Goal: Information Seeking & Learning: Learn about a topic

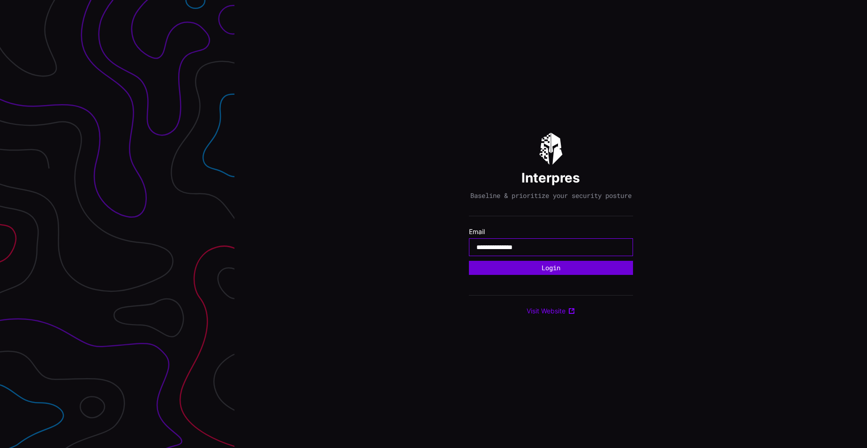
type input "**********"
click at [547, 272] on button "Login" at bounding box center [551, 268] width 164 height 14
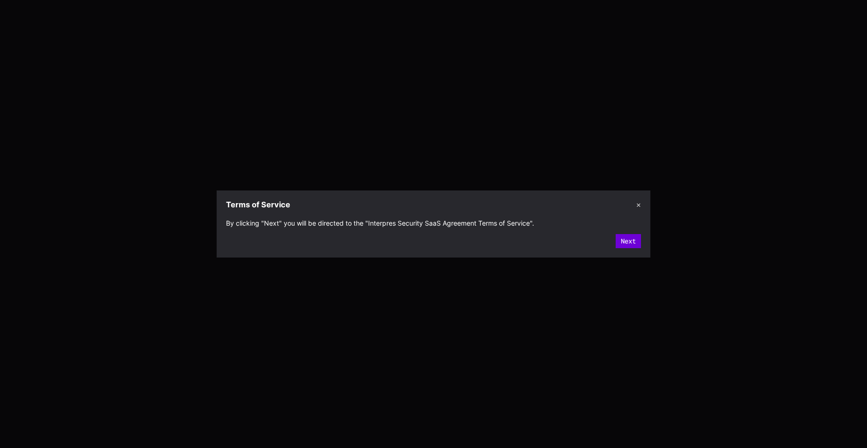
click at [623, 239] on button "Next" at bounding box center [628, 241] width 25 height 14
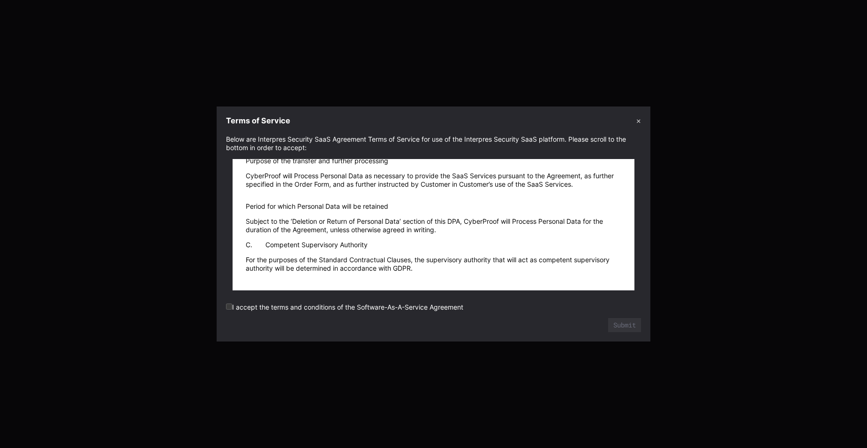
scroll to position [13111, 0]
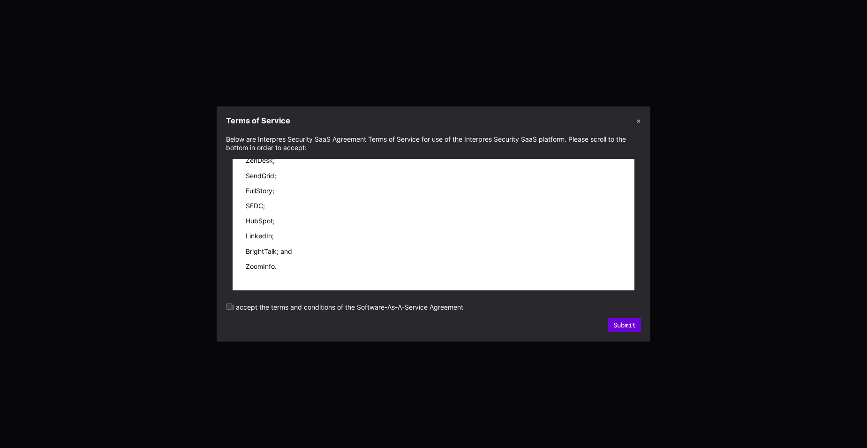
click at [629, 325] on button "Submit" at bounding box center [624, 325] width 33 height 14
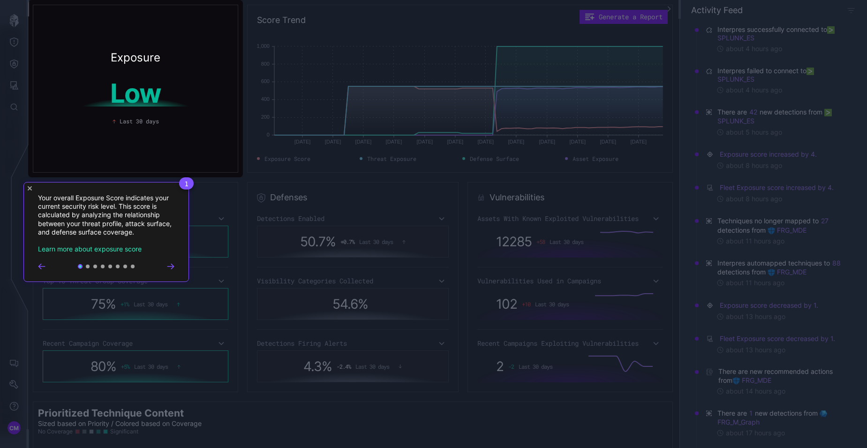
click at [173, 267] on icon "Go to next step" at bounding box center [170, 266] width 6 height 5
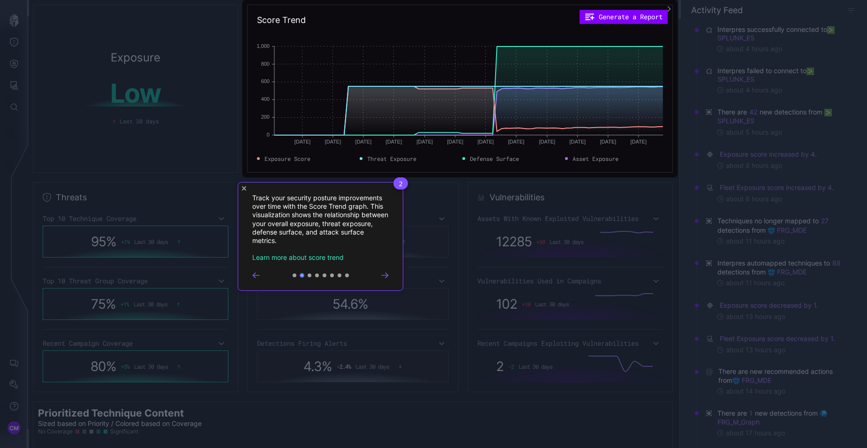
click at [386, 276] on icon "Go to next step" at bounding box center [385, 275] width 8 height 6
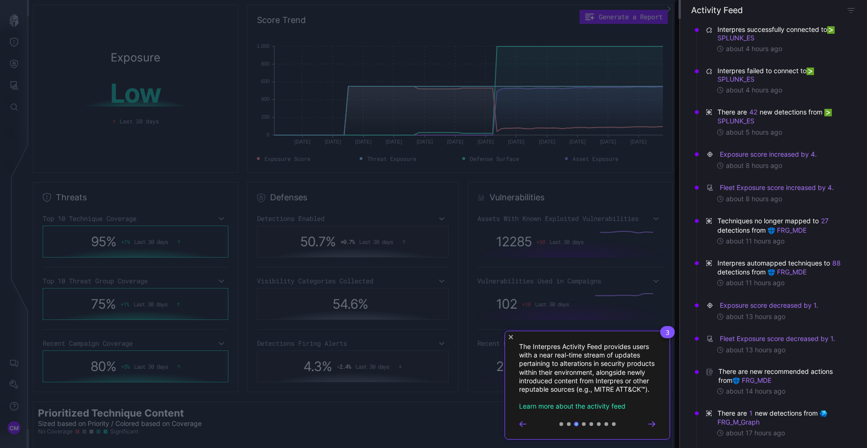
click at [651, 427] on icon "Go to next step" at bounding box center [652, 424] width 8 height 6
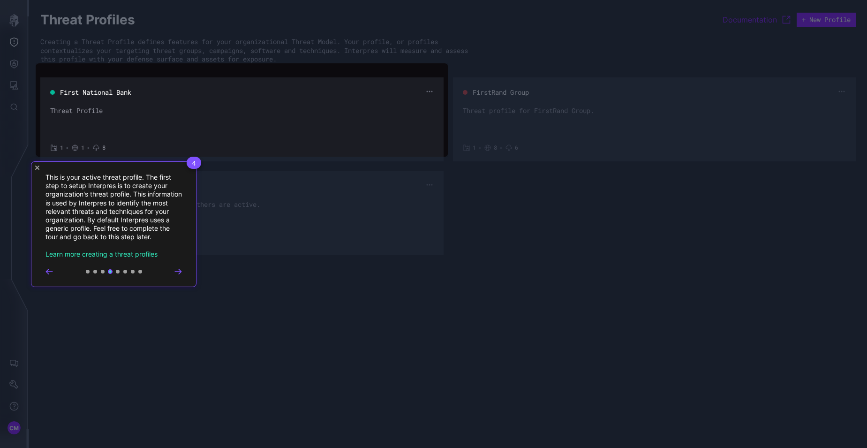
click at [180, 273] on icon "Go to next step" at bounding box center [178, 271] width 6 height 5
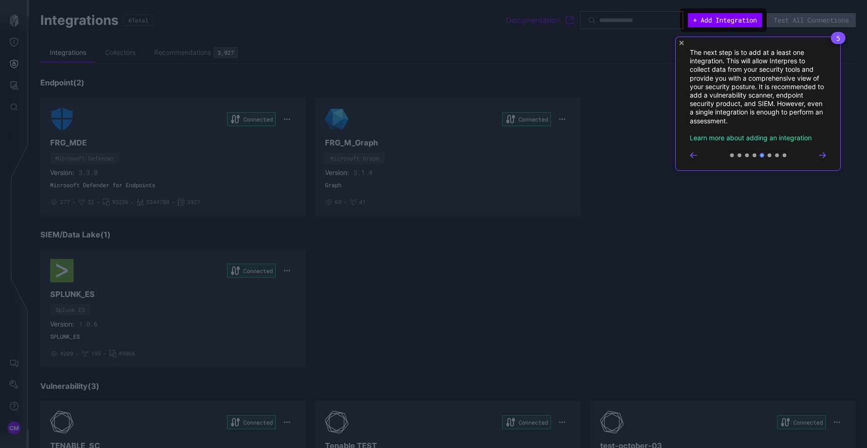
click at [838, 38] on span "5" at bounding box center [838, 38] width 15 height 12
click at [680, 43] on icon "Close Tour" at bounding box center [681, 43] width 4 height 4
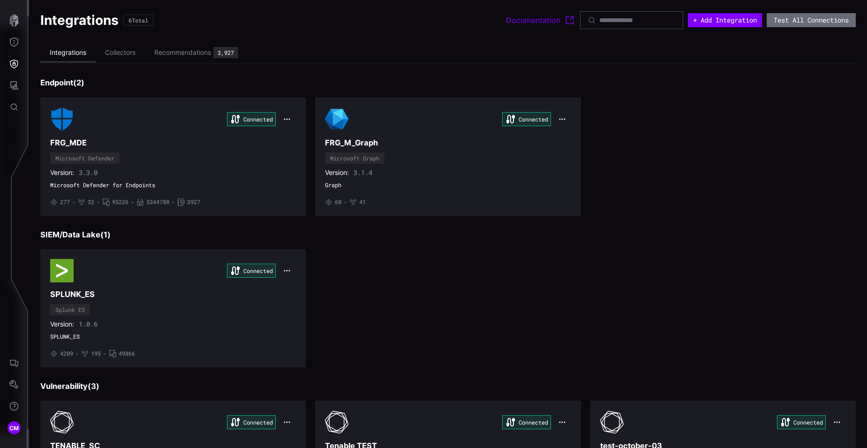
click at [71, 52] on li "Integrations" at bounding box center [67, 53] width 55 height 19
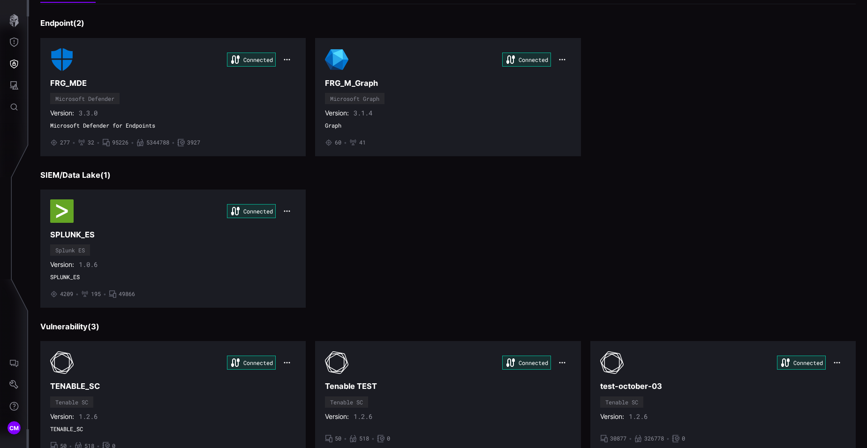
scroll to position [96, 0]
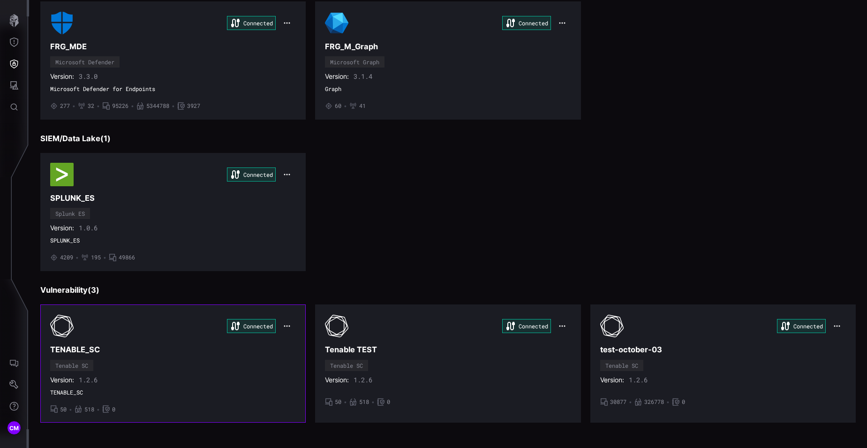
click at [192, 372] on div "Connected TENABLE_SC Tenable SC Version: 1.2.6 TENABLE_SC • 50 • 518 • 0" at bounding box center [173, 363] width 246 height 98
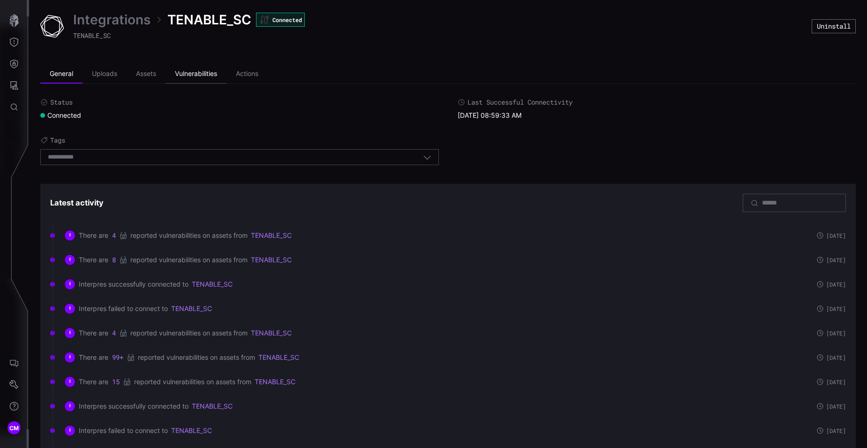
click at [183, 73] on li "Vulnerabilities" at bounding box center [195, 74] width 61 height 19
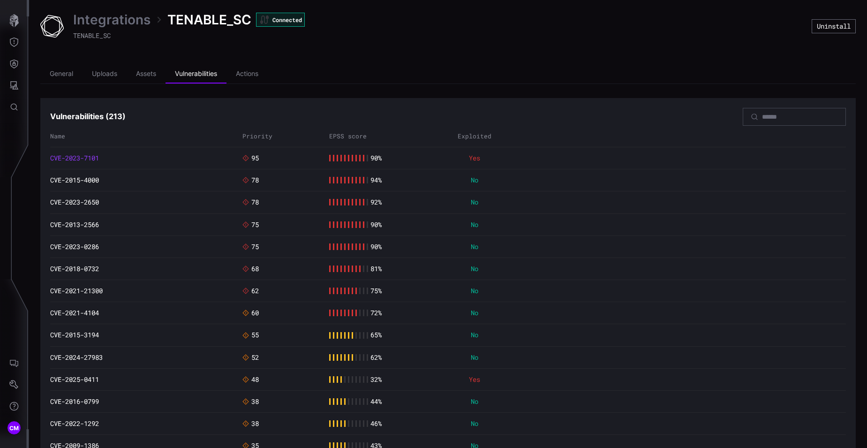
click at [75, 158] on link "CVE-2023-7101" at bounding box center [74, 158] width 49 height 8
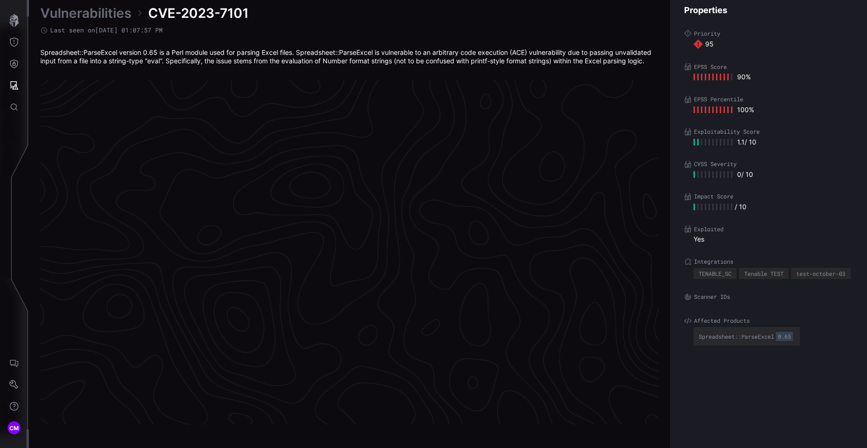
scroll to position [1937, 394]
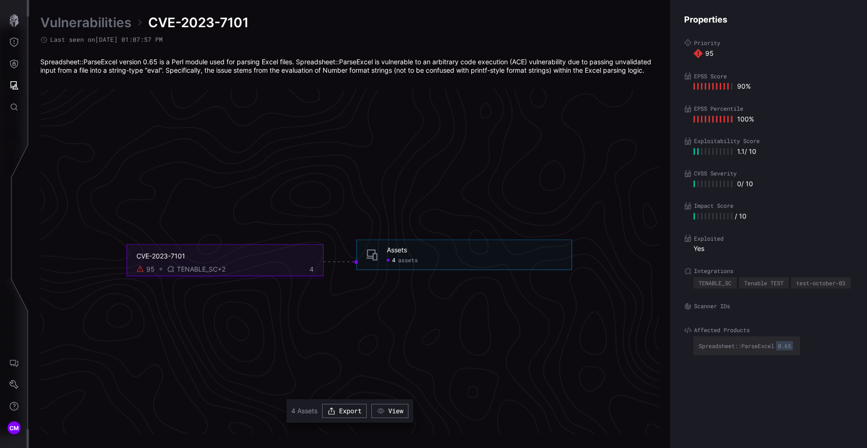
click at [400, 261] on span "assets" at bounding box center [408, 260] width 20 height 8
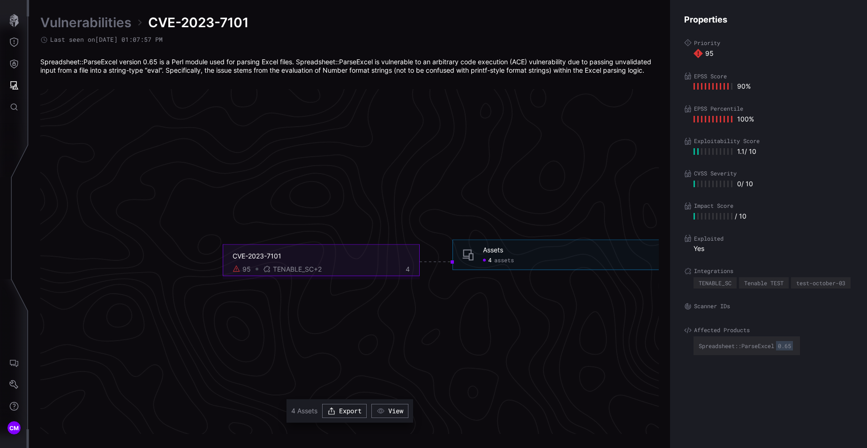
scroll to position [1937, 165]
click at [15, 87] on icon "Attack Surface" at bounding box center [14, 85] width 8 height 8
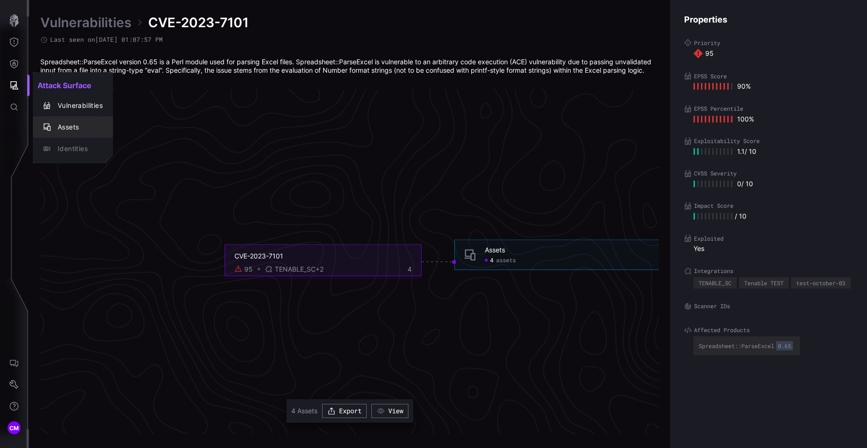
click at [71, 131] on div "Assets" at bounding box center [78, 127] width 50 height 12
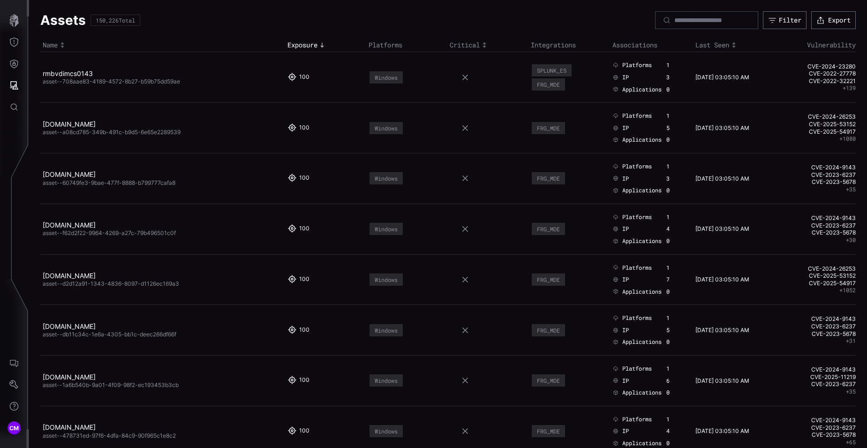
click at [474, 324] on td at bounding box center [487, 330] width 81 height 51
click at [13, 85] on icon "Attack Surface" at bounding box center [13, 85] width 9 height 9
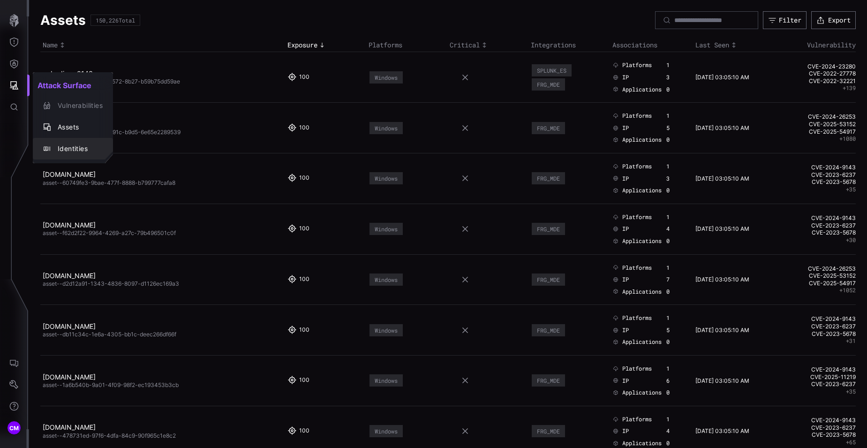
click at [64, 147] on div "Identities" at bounding box center [78, 149] width 50 height 12
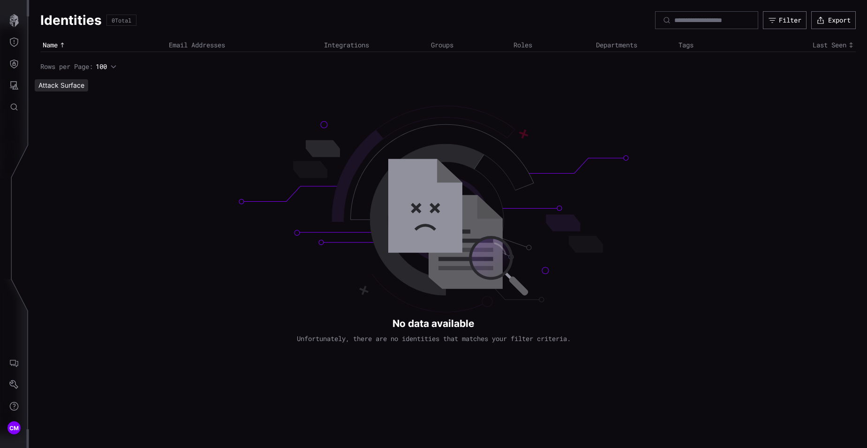
click at [56, 85] on div "Attack Surface" at bounding box center [61, 85] width 53 height 12
click at [15, 64] on icon "Defense Surface" at bounding box center [14, 64] width 8 height 9
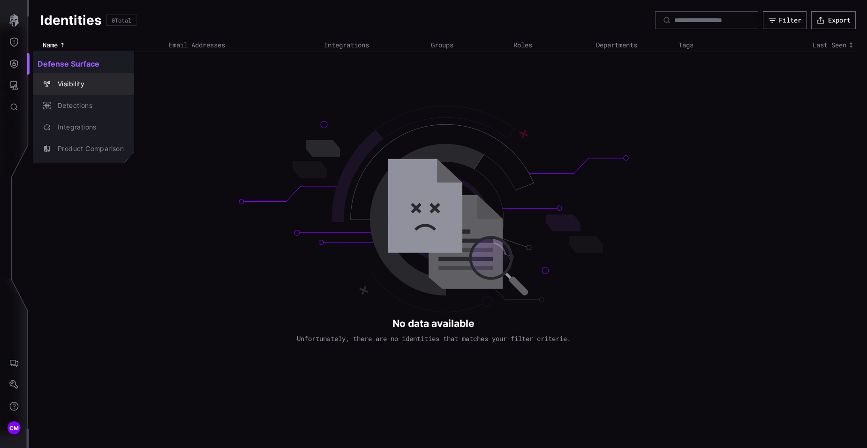
click at [69, 81] on div "Visibility" at bounding box center [88, 84] width 71 height 12
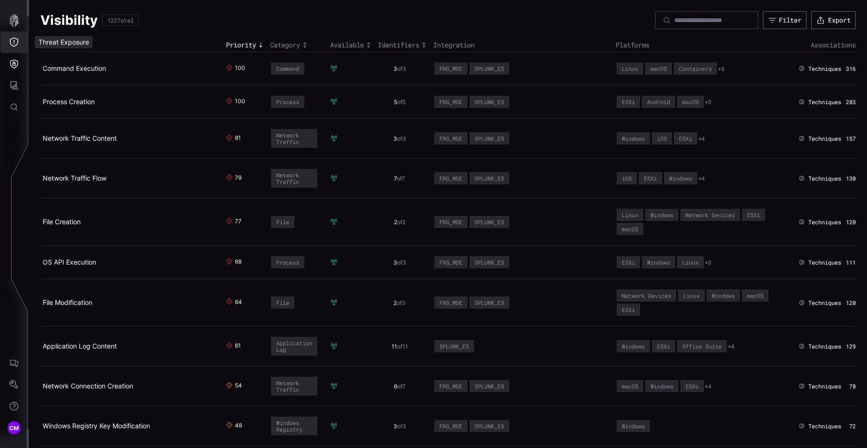
click at [18, 45] on icon "Threat Exposure" at bounding box center [13, 42] width 9 height 9
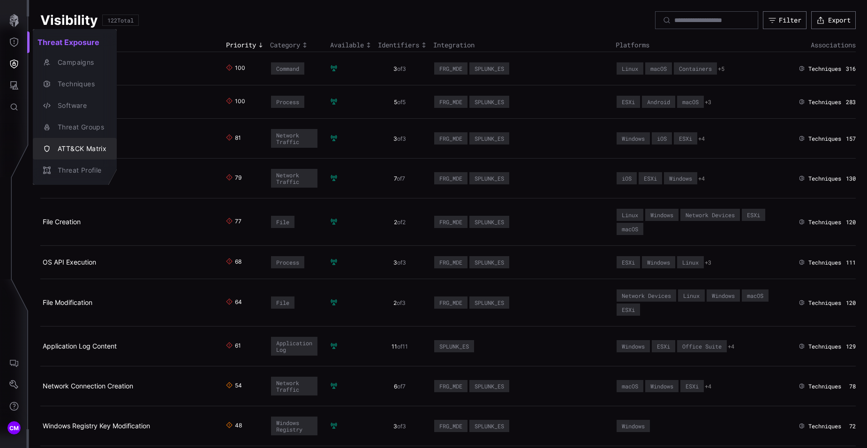
click at [70, 149] on div "ATT&CK Matrix" at bounding box center [79, 149] width 53 height 12
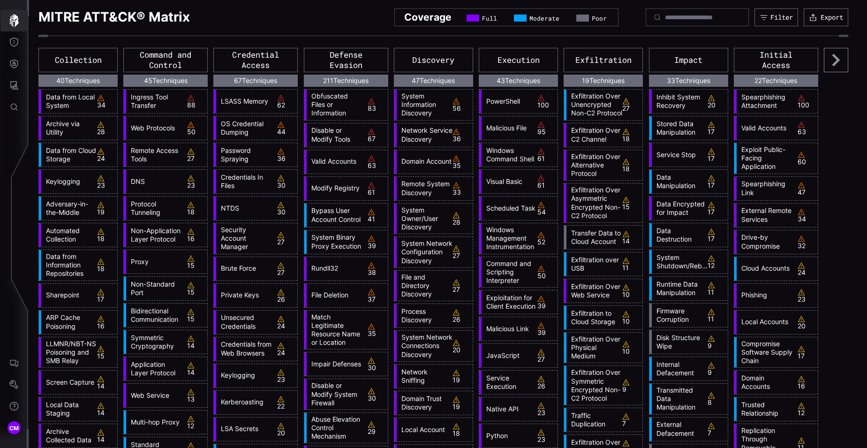
click at [15, 25] on icon "button" at bounding box center [13, 20] width 9 height 13
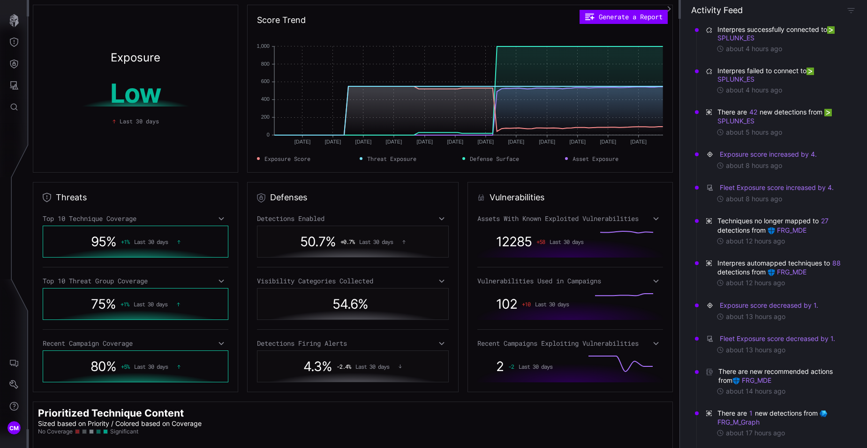
click at [123, 101] on h1 "Low" at bounding box center [135, 93] width 174 height 26
click at [15, 22] on icon "button" at bounding box center [13, 20] width 9 height 13
click at [544, 414] on h2 "Prioritized Technique Content" at bounding box center [353, 412] width 630 height 13
click at [555, 285] on div "Assets With Known Exploited Vulnerabilities 12285 + 58 Last 30 days Vulnerabili…" at bounding box center [570, 298] width 186 height 168
click at [586, 281] on div "Vulnerabilities Used in Campaigns" at bounding box center [570, 281] width 186 height 8
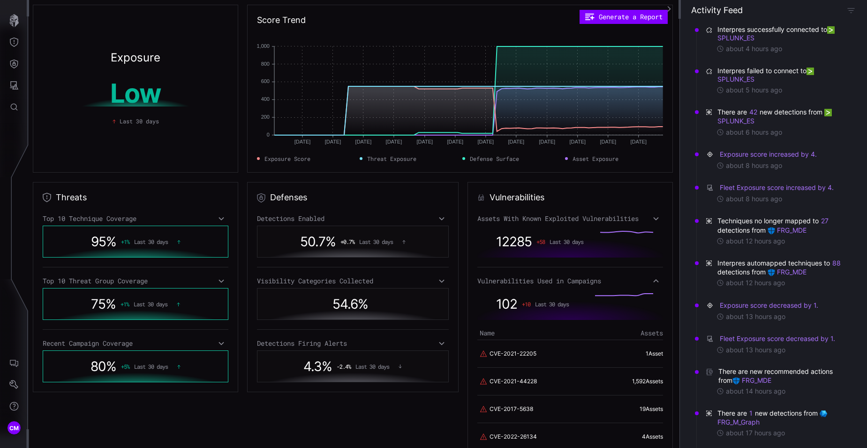
click at [657, 283] on icon at bounding box center [656, 281] width 7 height 8
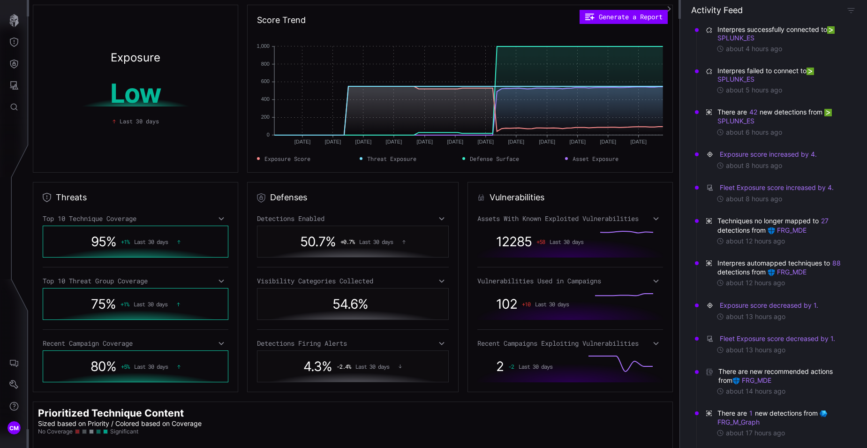
click at [510, 306] on span "102" at bounding box center [506, 304] width 21 height 16
click at [558, 306] on span "Last 30 days" at bounding box center [552, 303] width 34 height 7
click at [618, 306] on rect at bounding box center [624, 303] width 58 height 21
click at [592, 296] on div at bounding box center [614, 303] width 58 height 21
click at [608, 296] on rect at bounding box center [624, 303] width 58 height 21
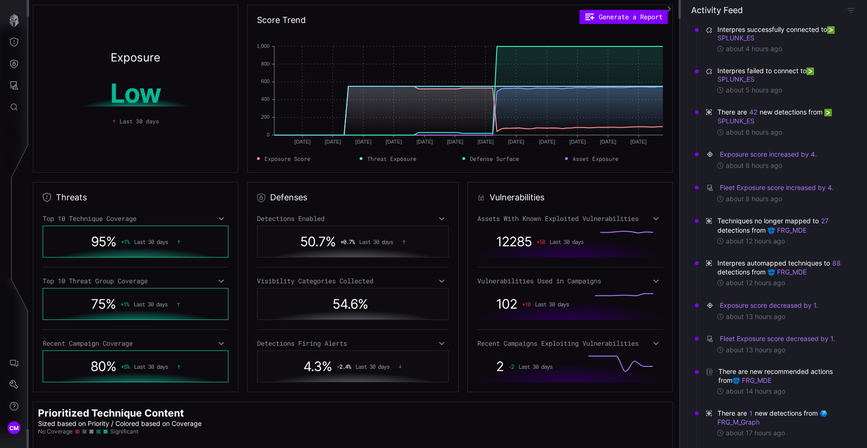
click at [515, 196] on h2 "Vulnerabilities" at bounding box center [516, 197] width 55 height 11
click at [16, 45] on icon "Threat Exposure" at bounding box center [13, 42] width 9 height 9
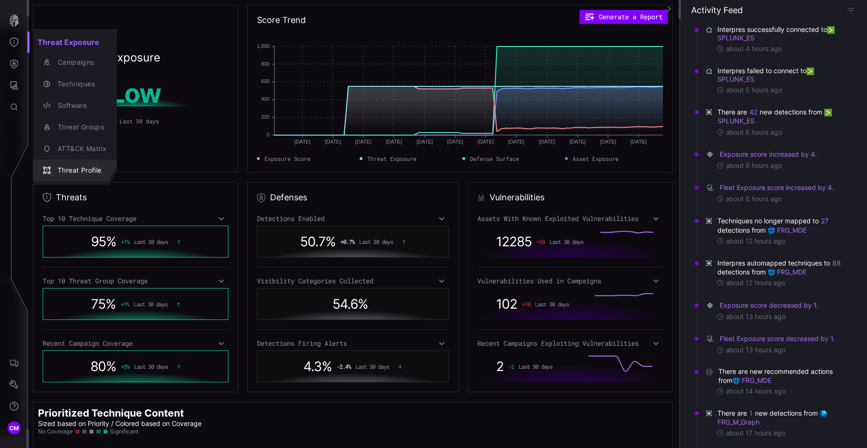
click at [81, 170] on div "Threat Profile" at bounding box center [79, 171] width 53 height 12
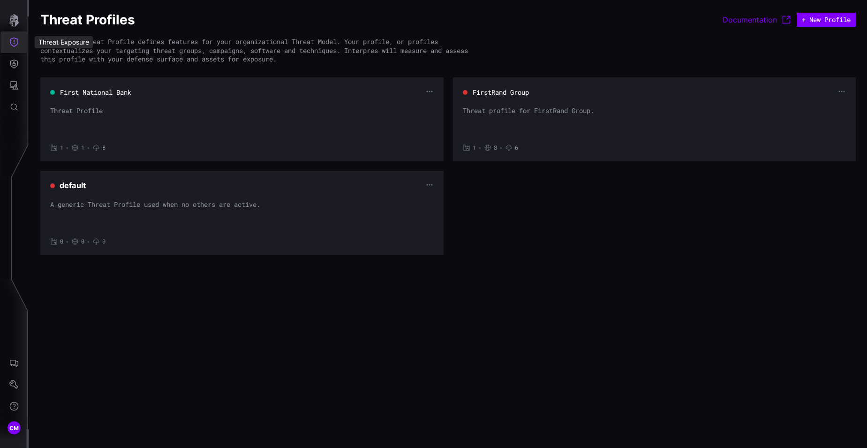
click at [15, 41] on icon "Threat Exposure" at bounding box center [13, 42] width 9 height 9
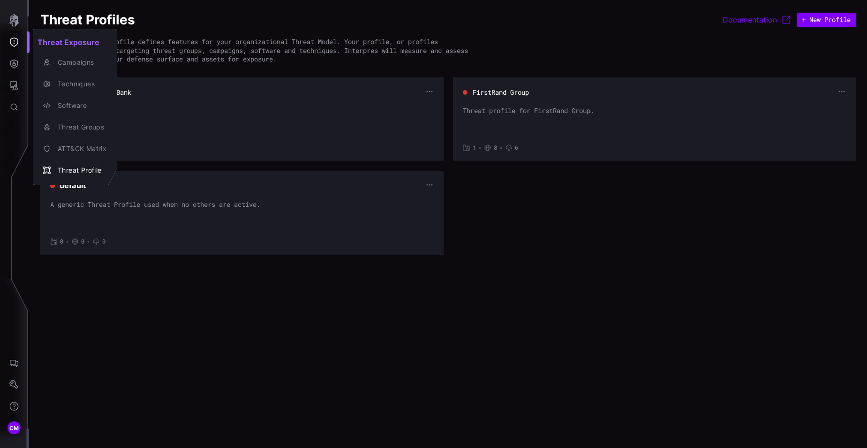
click at [16, 65] on div at bounding box center [433, 224] width 867 height 448
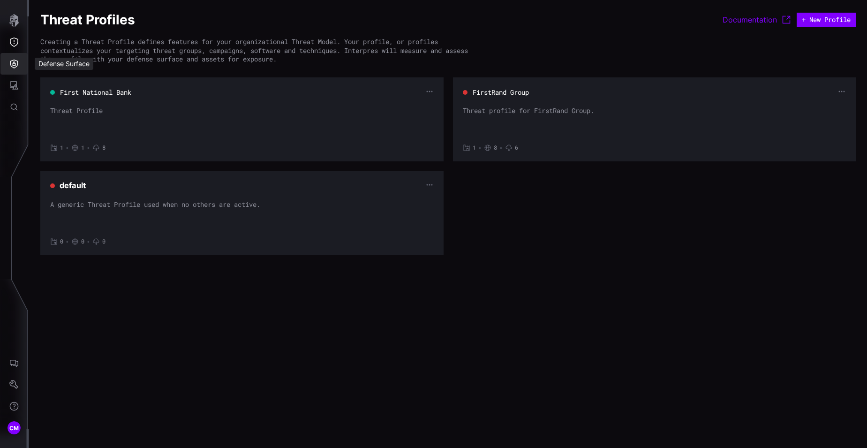
click at [13, 65] on icon "Defense Surface" at bounding box center [13, 63] width 9 height 9
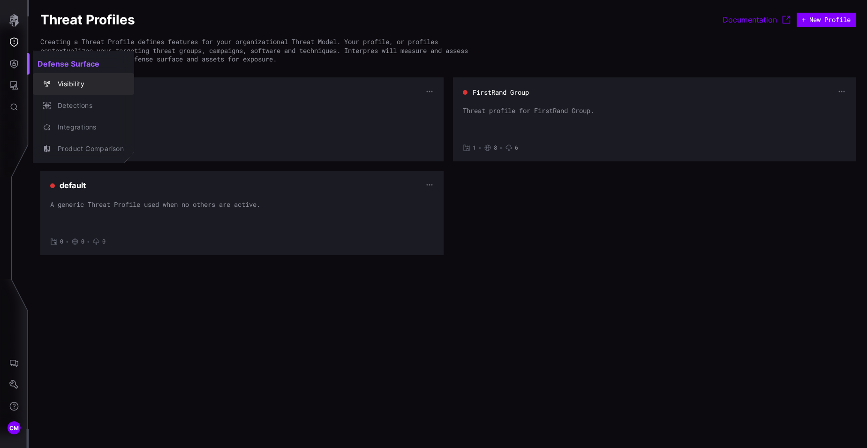
click at [73, 83] on div "Visibility" at bounding box center [88, 84] width 71 height 12
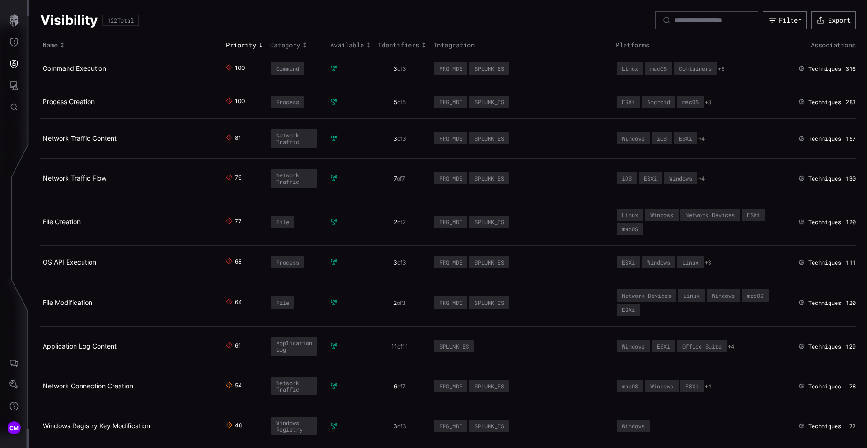
click at [16, 63] on icon "Defense Surface" at bounding box center [13, 63] width 9 height 9
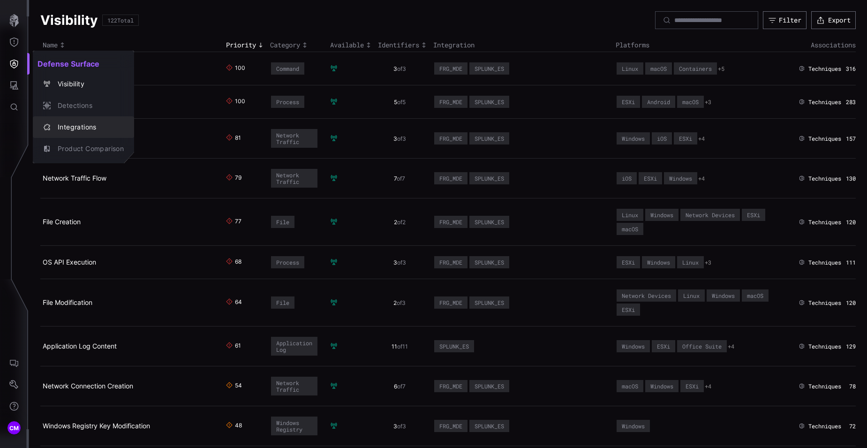
click at [74, 127] on div "Integrations" at bounding box center [88, 127] width 71 height 12
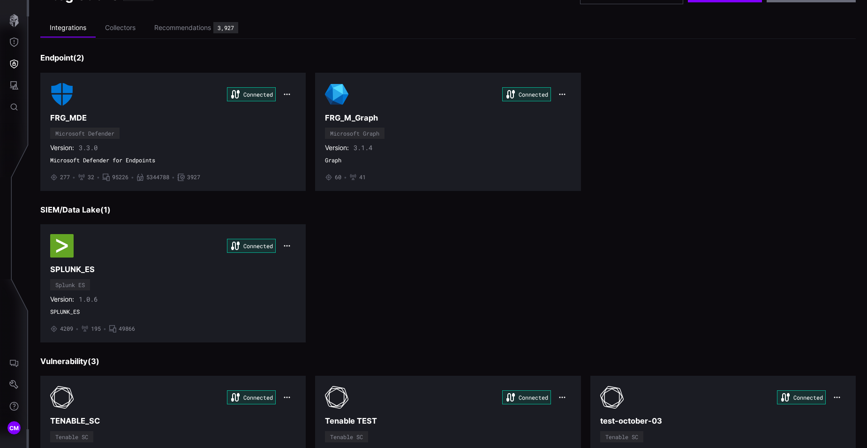
scroll to position [5, 0]
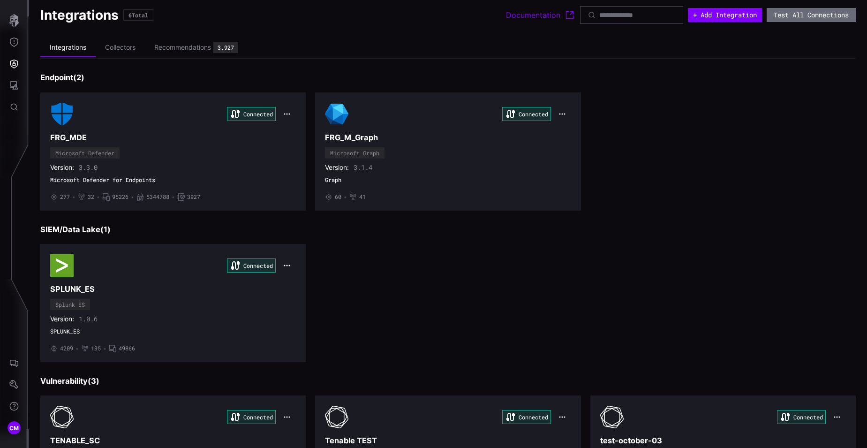
click at [85, 382] on h3 "Vulnerability ( 3 )" at bounding box center [447, 381] width 815 height 10
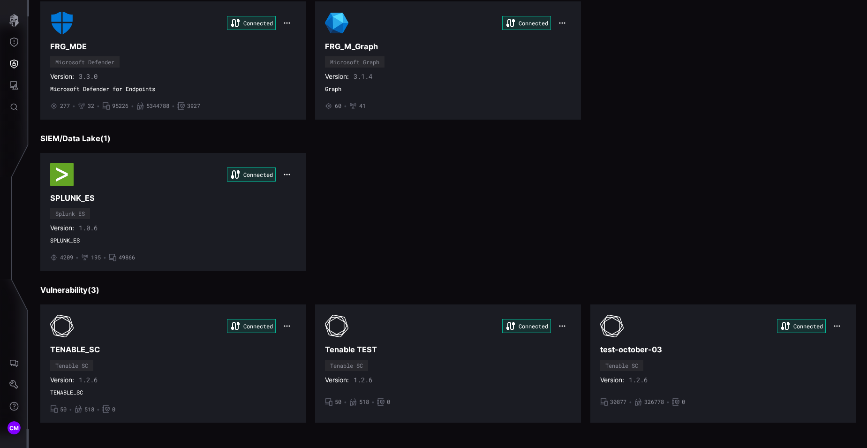
scroll to position [0, 0]
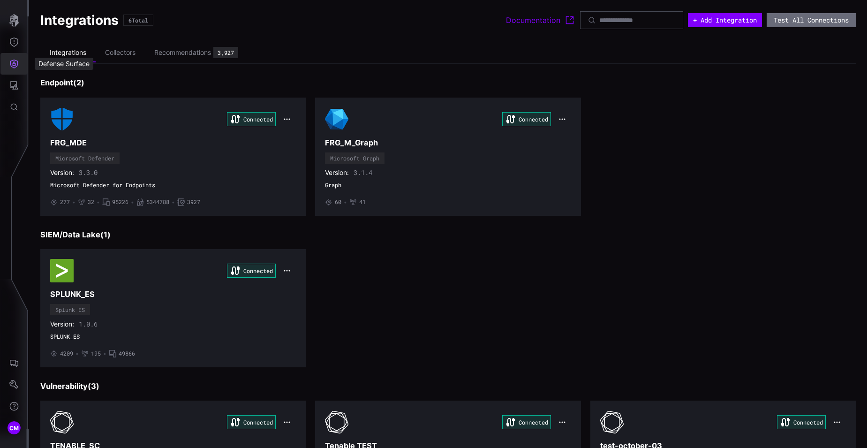
click at [15, 62] on icon "Defense Surface" at bounding box center [13, 63] width 9 height 9
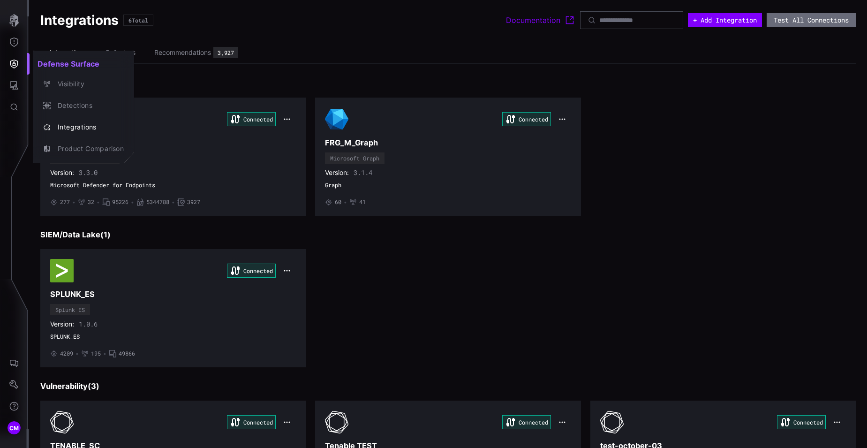
click at [13, 88] on div at bounding box center [433, 224] width 867 height 448
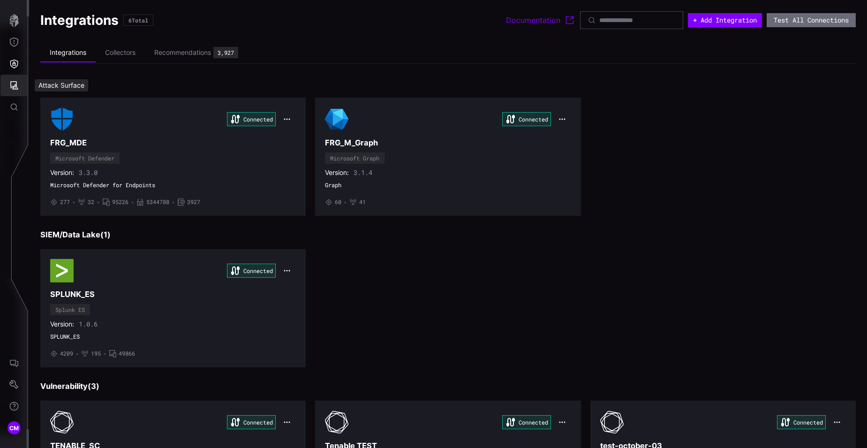
click at [18, 85] on icon "Attack Surface" at bounding box center [13, 85] width 9 height 9
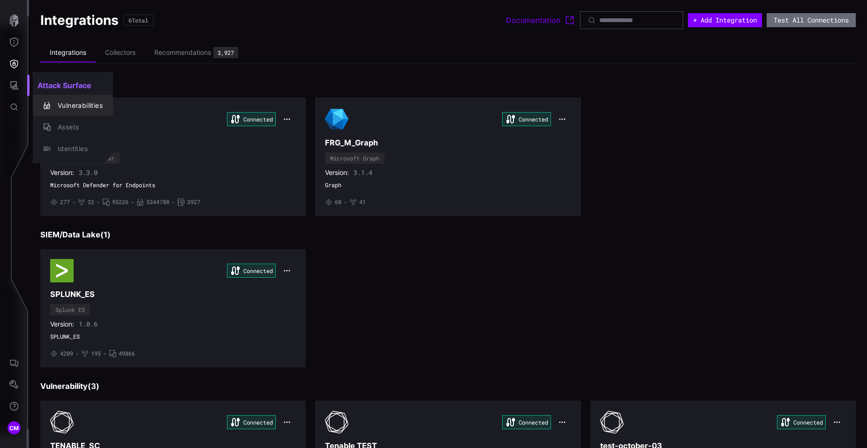
click at [82, 109] on div "Vulnerabilities" at bounding box center [78, 106] width 50 height 12
